Goal: Task Accomplishment & Management: Complete application form

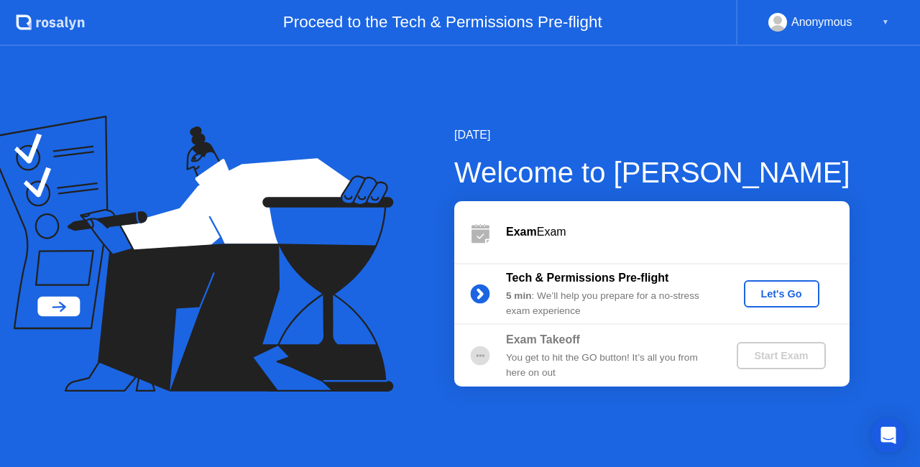
click at [765, 283] on button "Let's Go" at bounding box center [781, 293] width 75 height 27
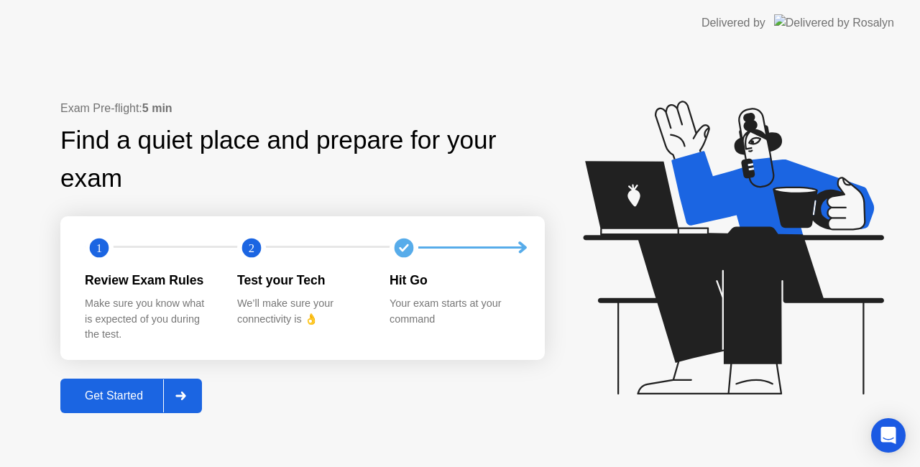
click at [122, 397] on div "Get Started" at bounding box center [114, 396] width 98 height 13
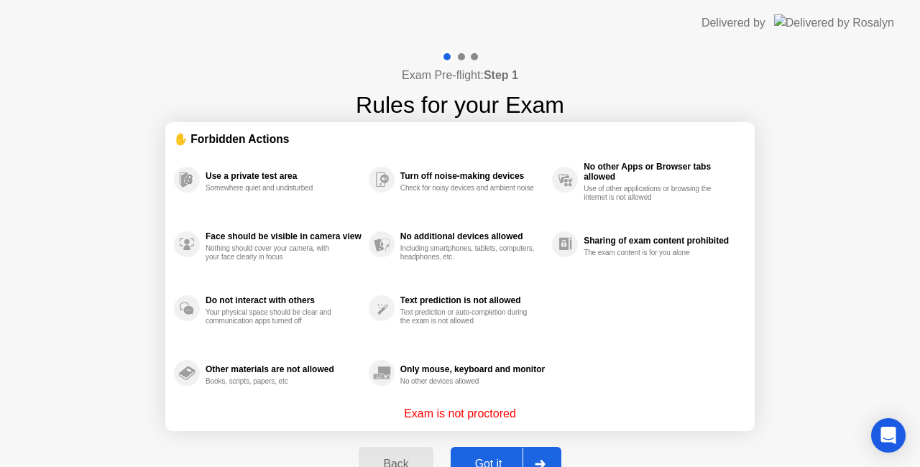
click at [402, 460] on div "Back" at bounding box center [395, 464] width 65 height 13
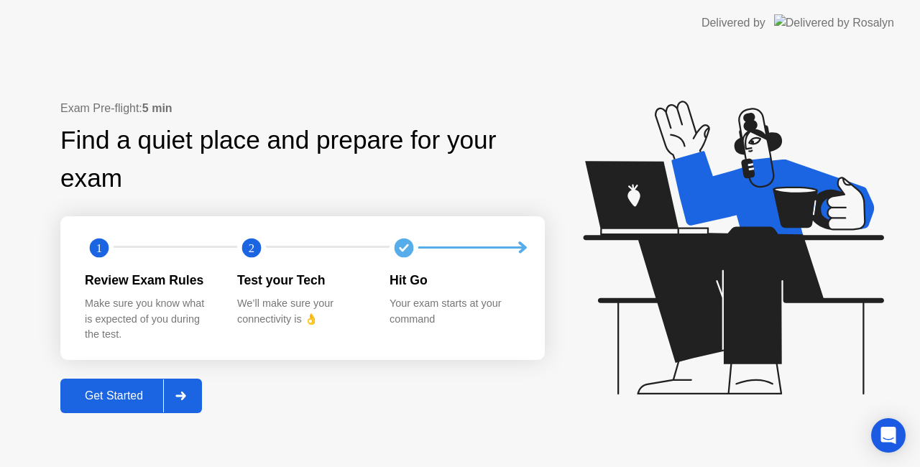
click at [185, 396] on icon at bounding box center [180, 396] width 10 height 9
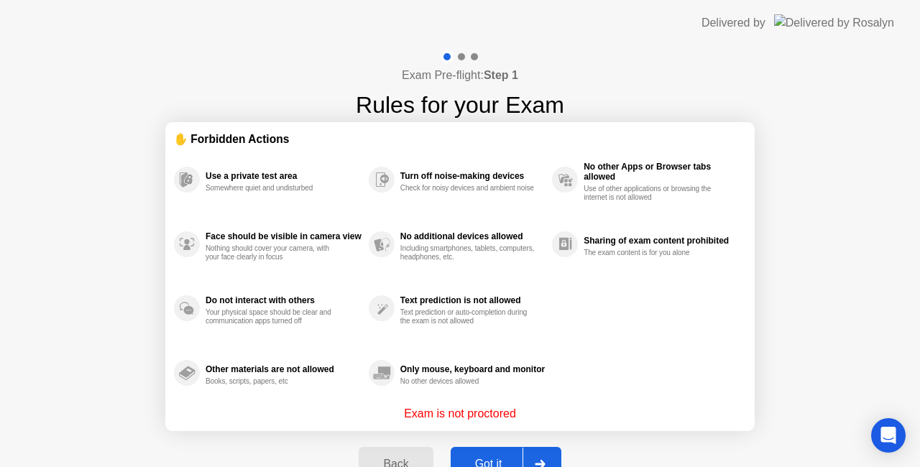
click at [494, 455] on button "Got it" at bounding box center [506, 464] width 111 height 34
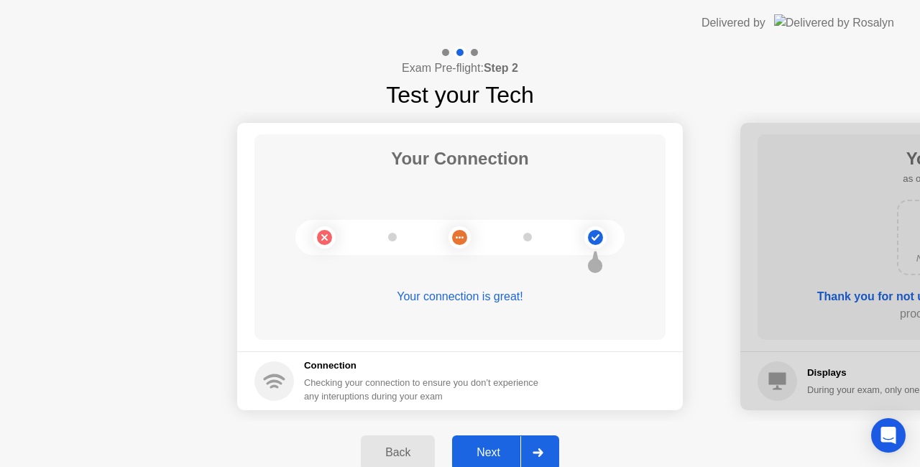
click at [494, 455] on div "Next" at bounding box center [488, 452] width 64 height 13
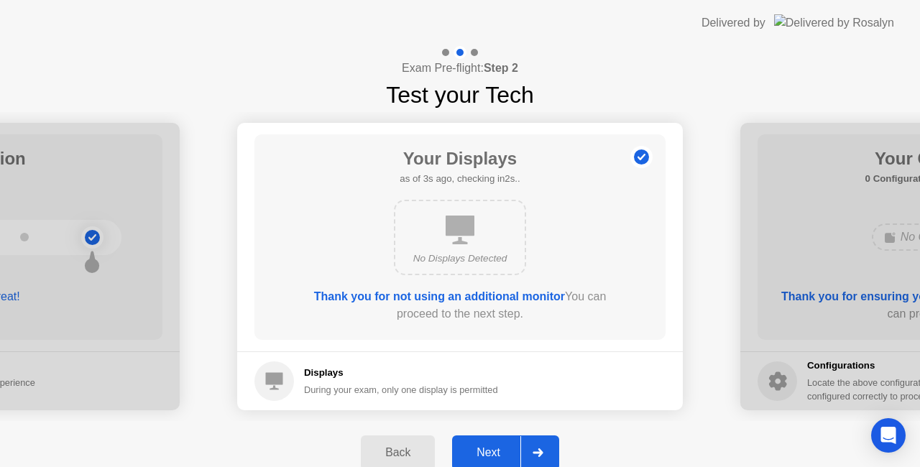
click at [494, 455] on div "Next" at bounding box center [488, 452] width 64 height 13
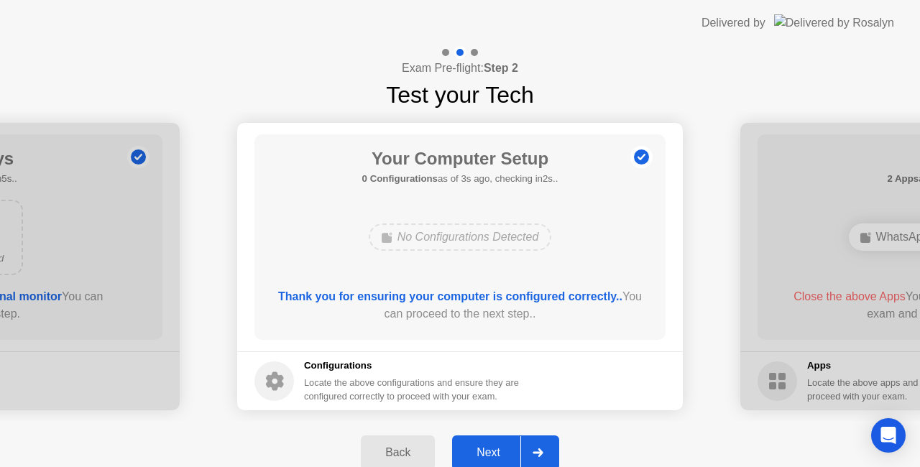
click at [489, 446] on div "Next" at bounding box center [488, 452] width 64 height 13
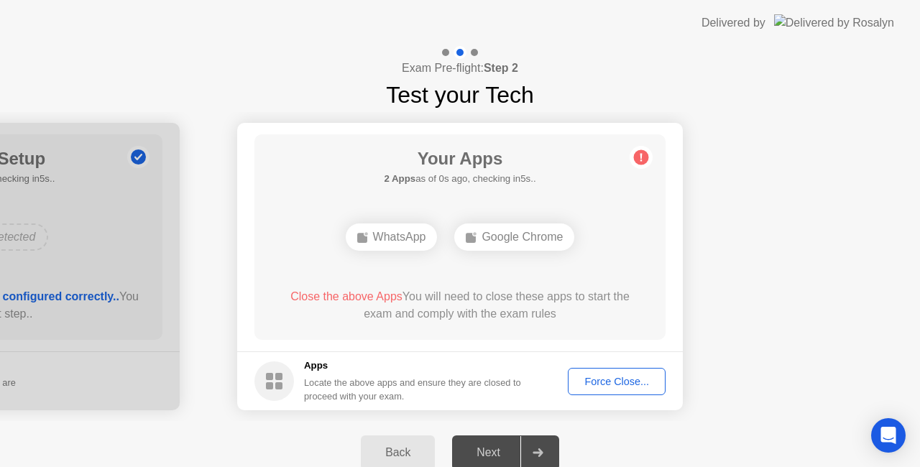
click at [624, 377] on div "Force Close..." at bounding box center [617, 381] width 88 height 11
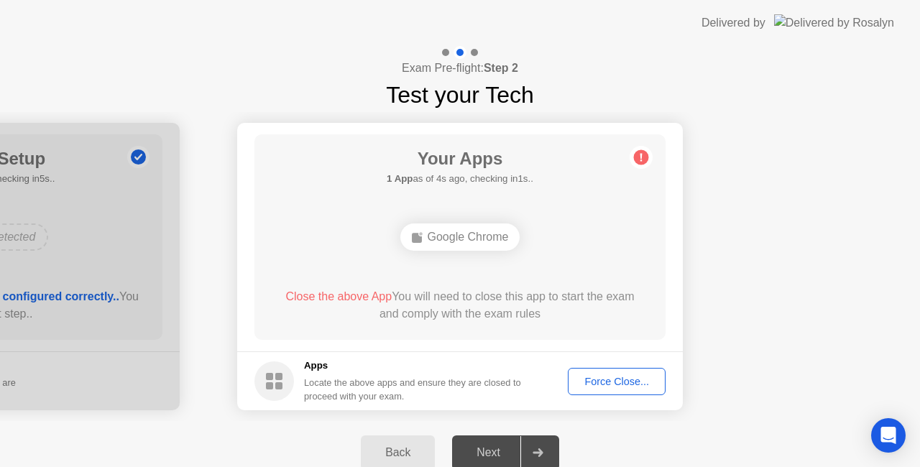
click at [597, 381] on div "Force Close..." at bounding box center [617, 381] width 88 height 11
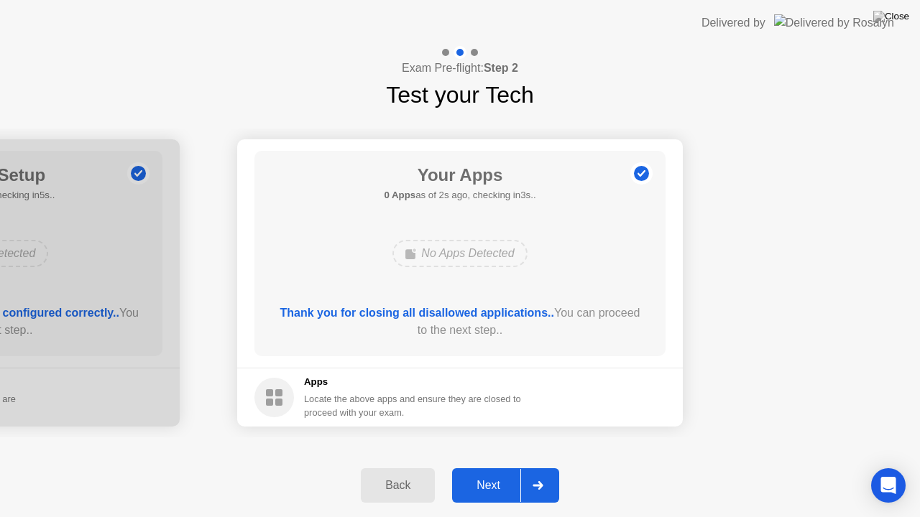
click at [486, 466] on div "Next" at bounding box center [488, 485] width 64 height 13
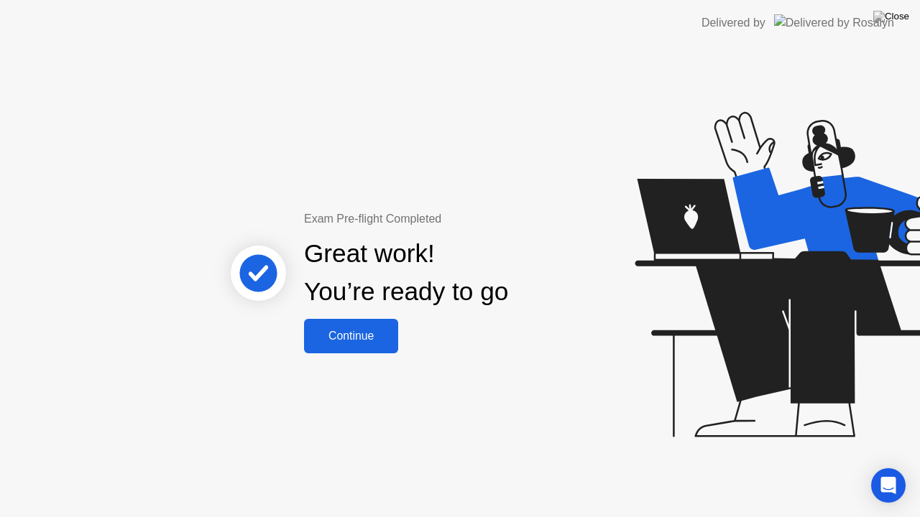
click at [329, 337] on div "Continue" at bounding box center [351, 336] width 86 height 13
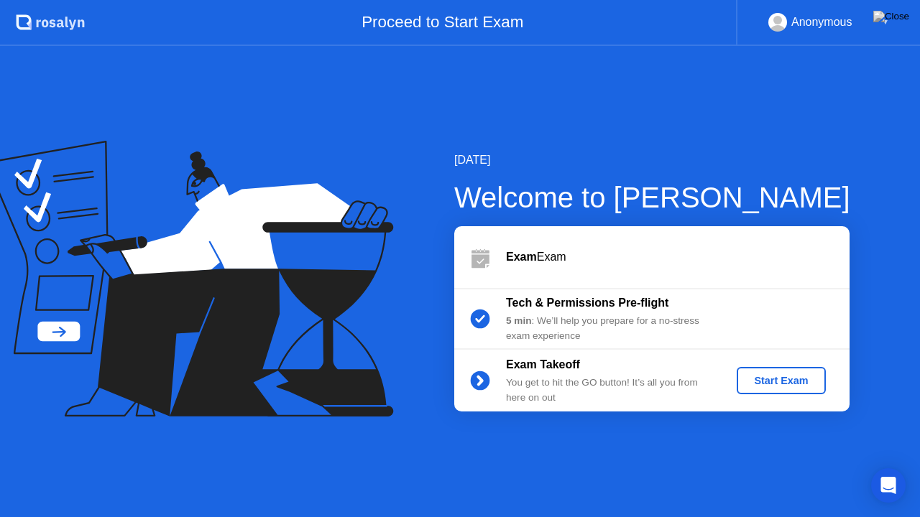
click at [781, 385] on div "Start Exam" at bounding box center [780, 380] width 77 height 11
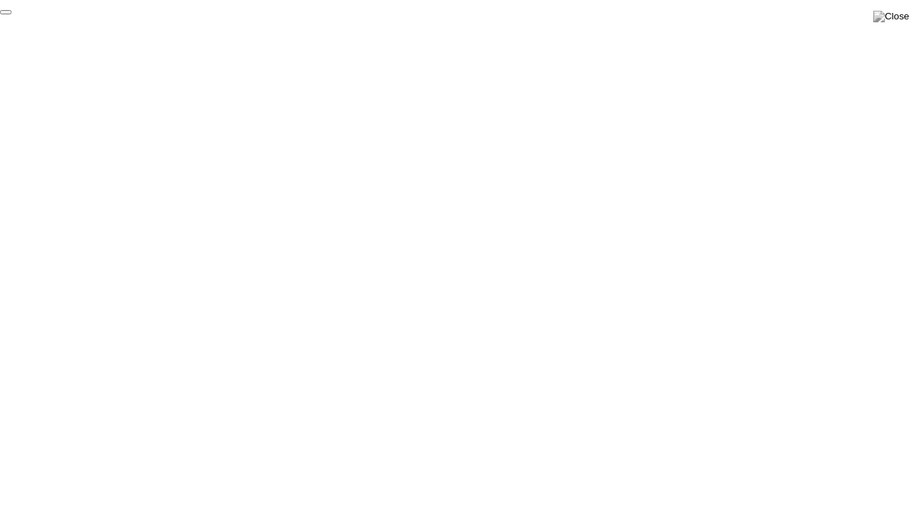
click div "End Proctoring Session"
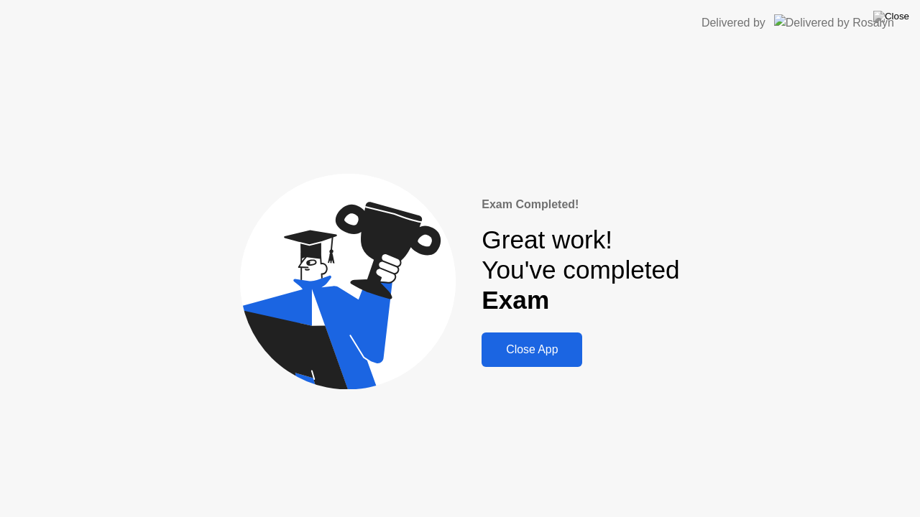
click at [535, 354] on div "Close App" at bounding box center [532, 350] width 92 height 13
